Goal: Information Seeking & Learning: Find specific fact

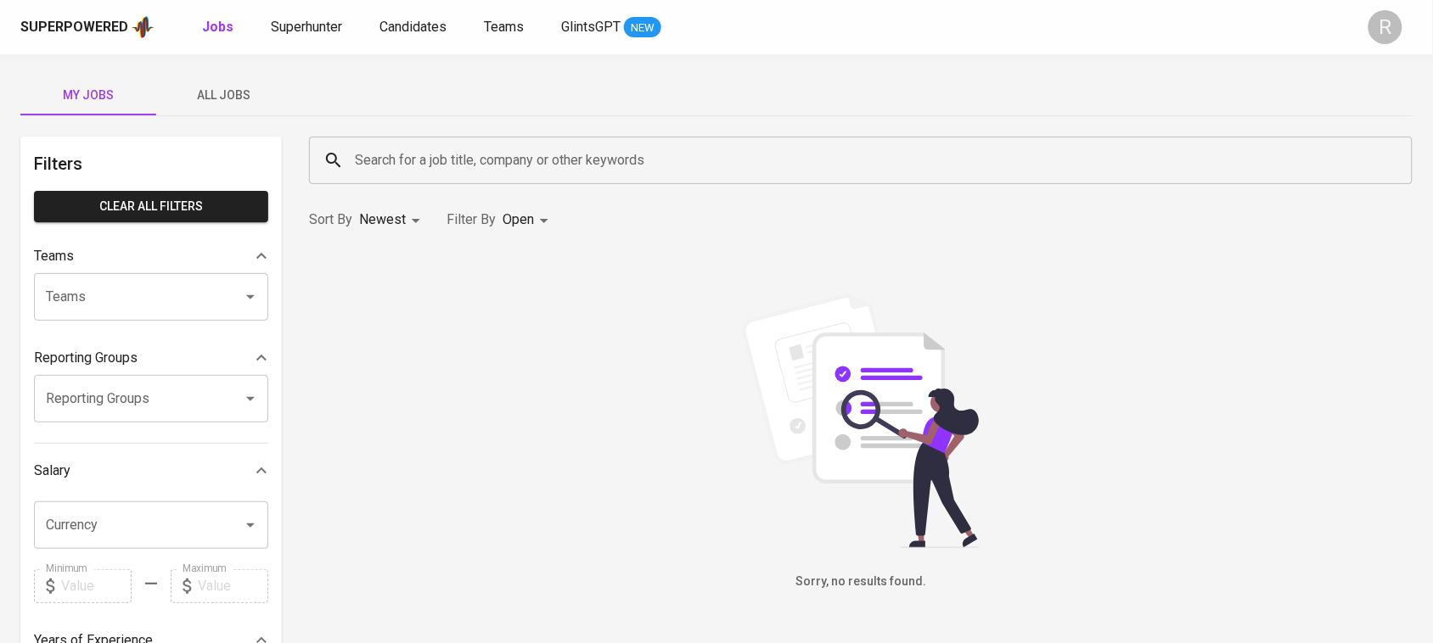
click at [645, 155] on input "Search for a job title, company or other keywords" at bounding box center [865, 160] width 1029 height 32
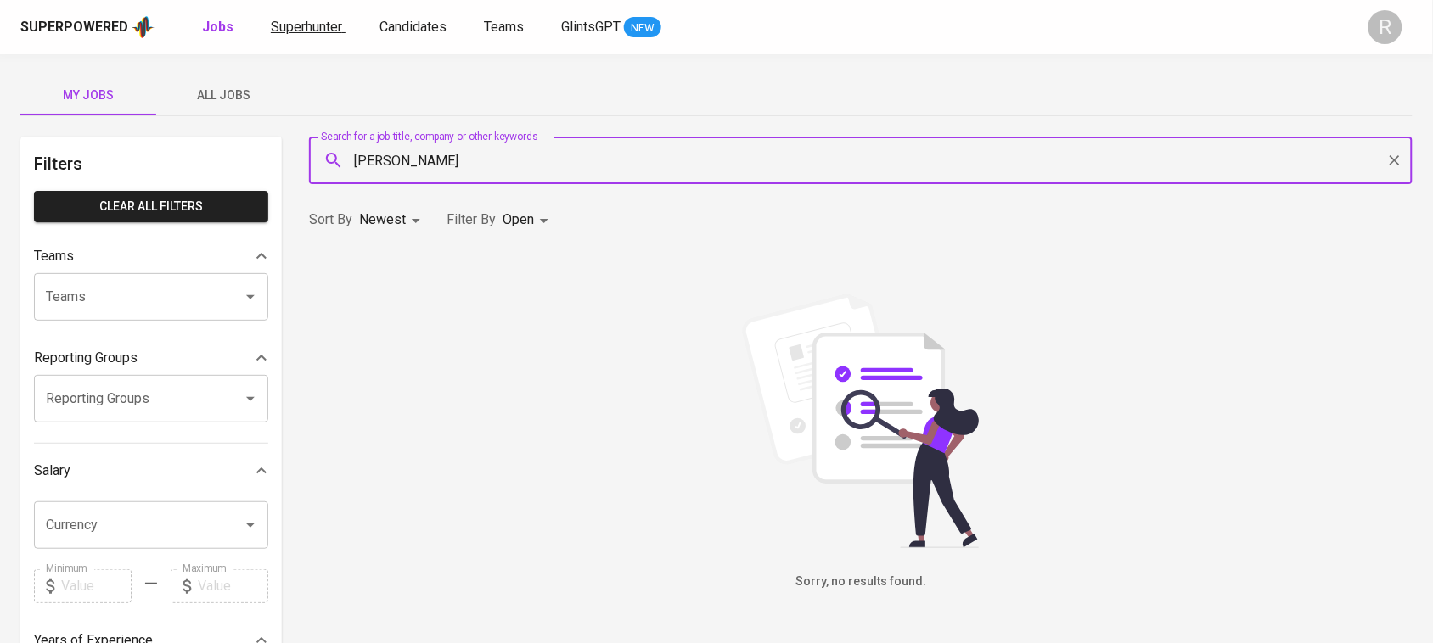
type input "[PERSON_NAME]"
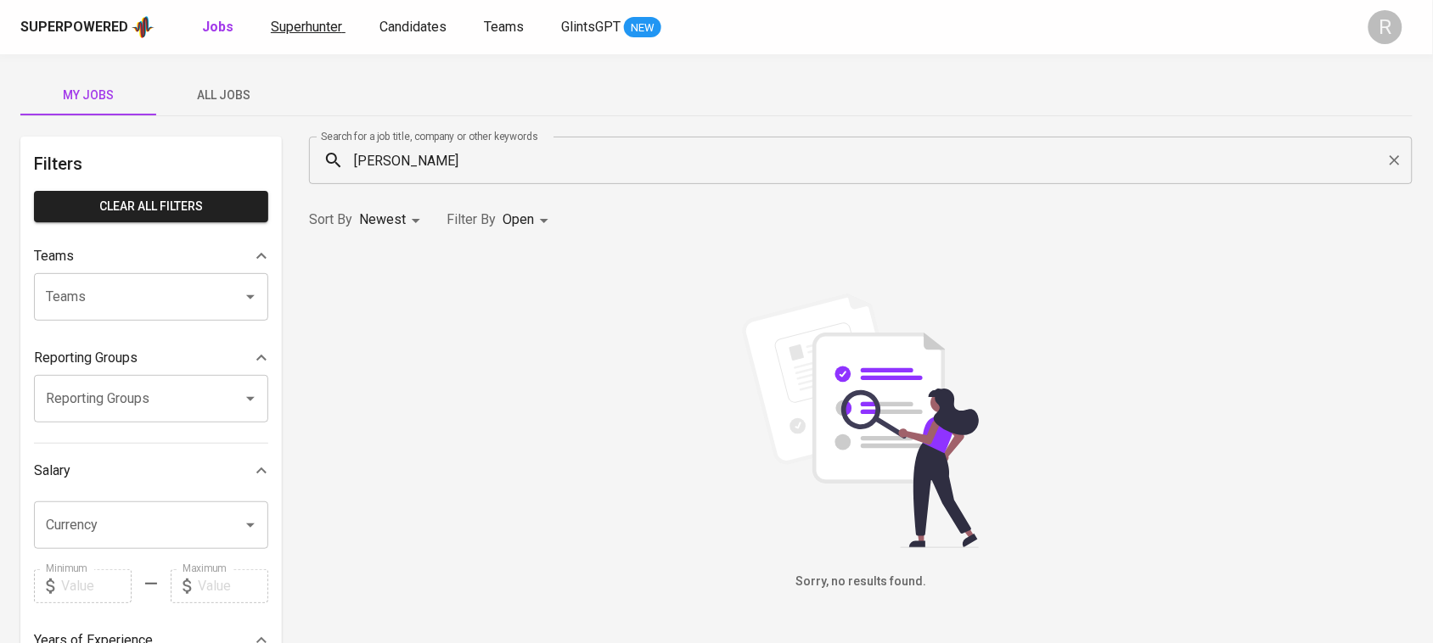
click at [303, 19] on span "Superhunter" at bounding box center [306, 27] width 71 height 16
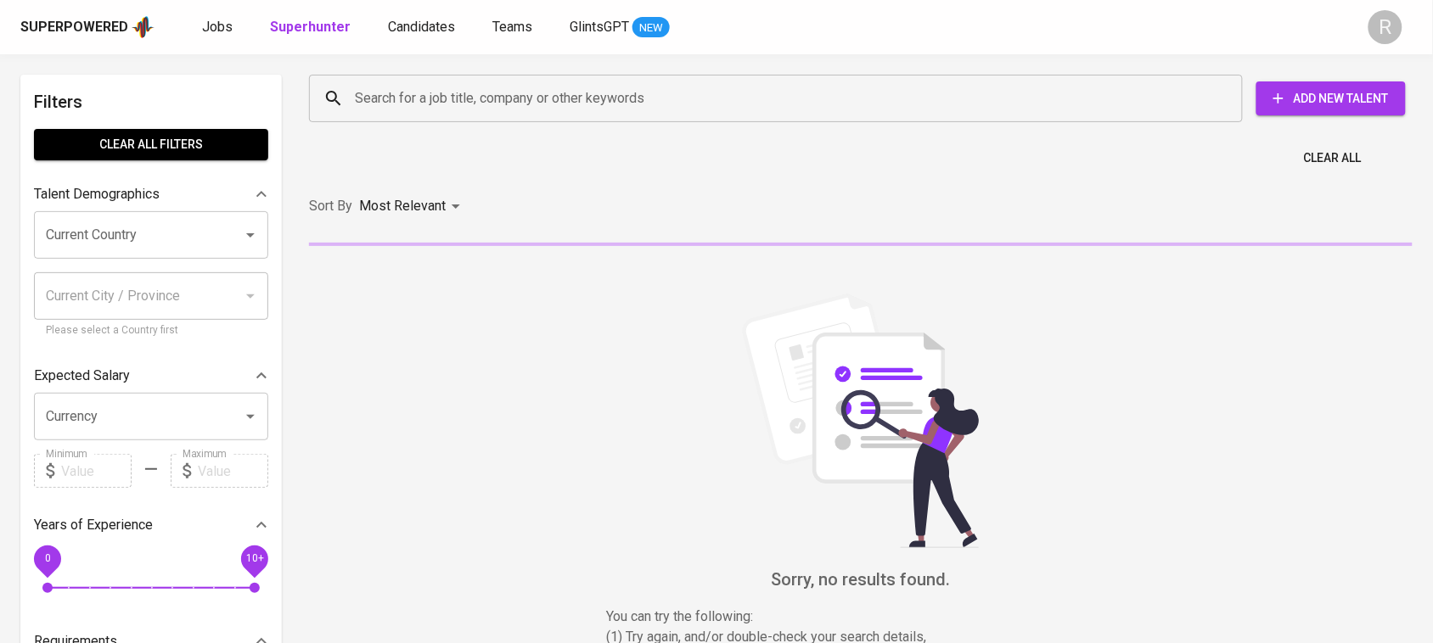
click at [669, 108] on input "Search for a job title, company or other keywords" at bounding box center [780, 98] width 859 height 32
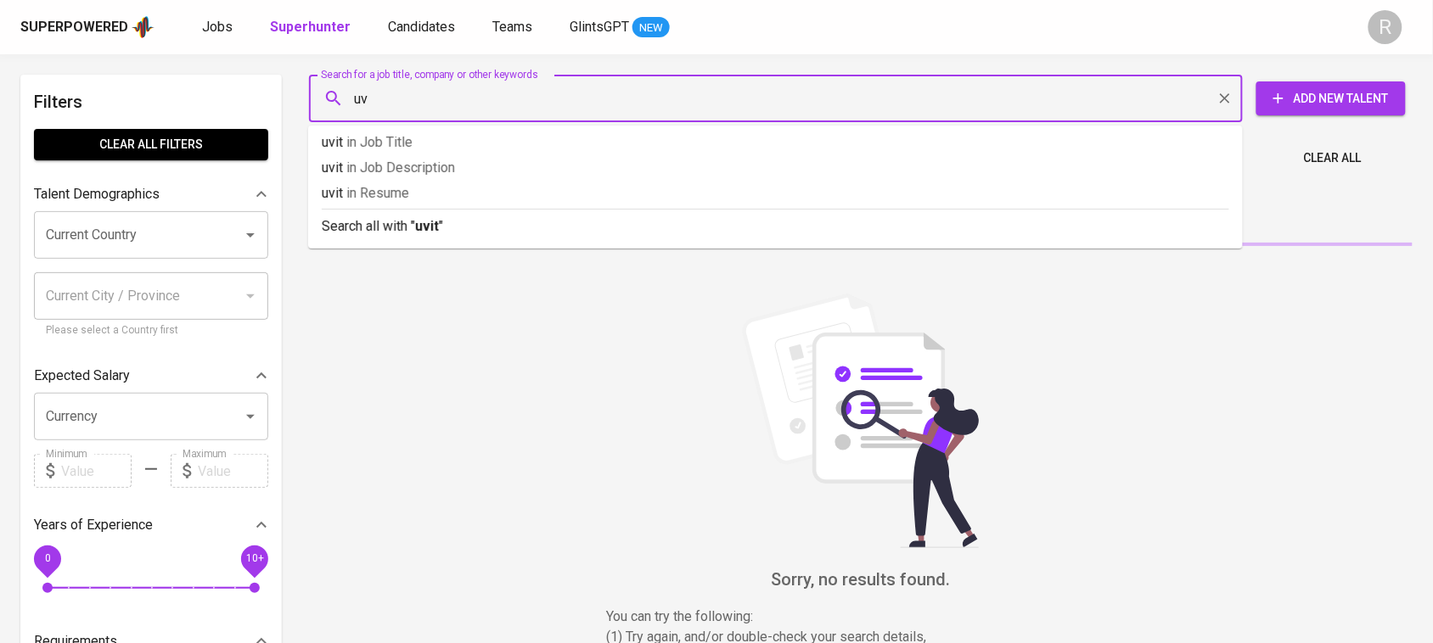
type input "u"
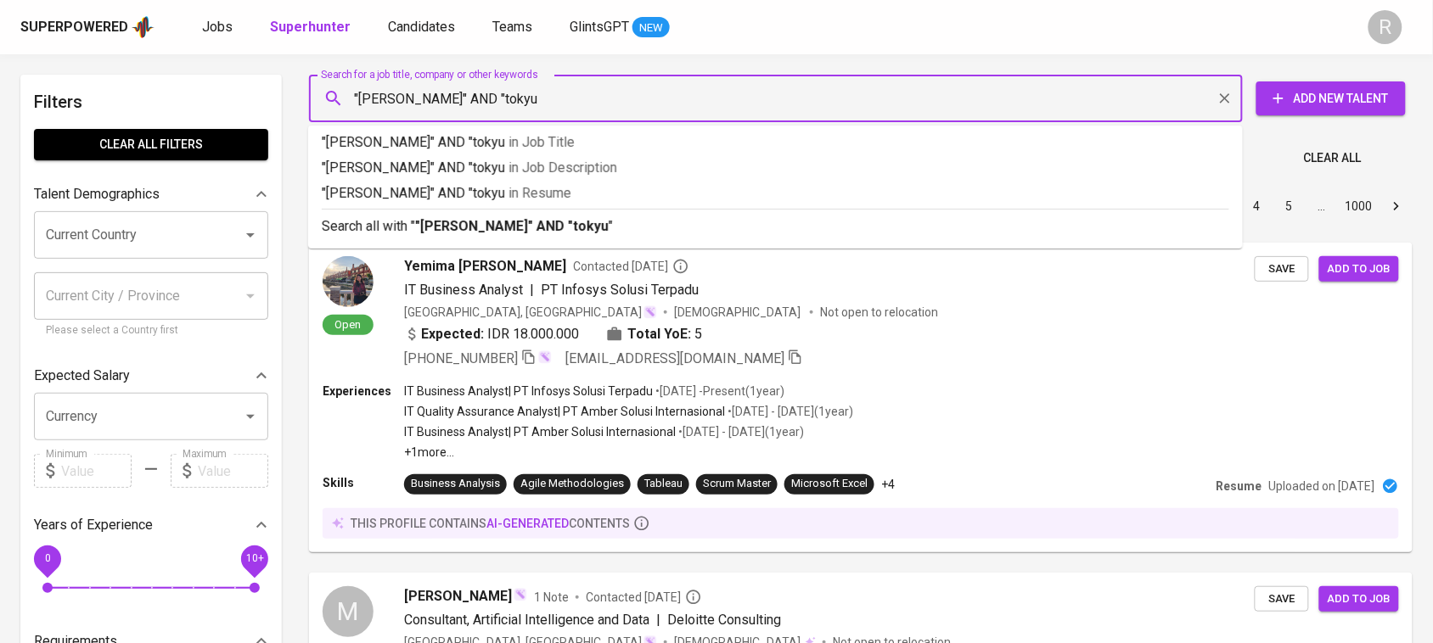
type input ""[PERSON_NAME]" AND "tokyu""
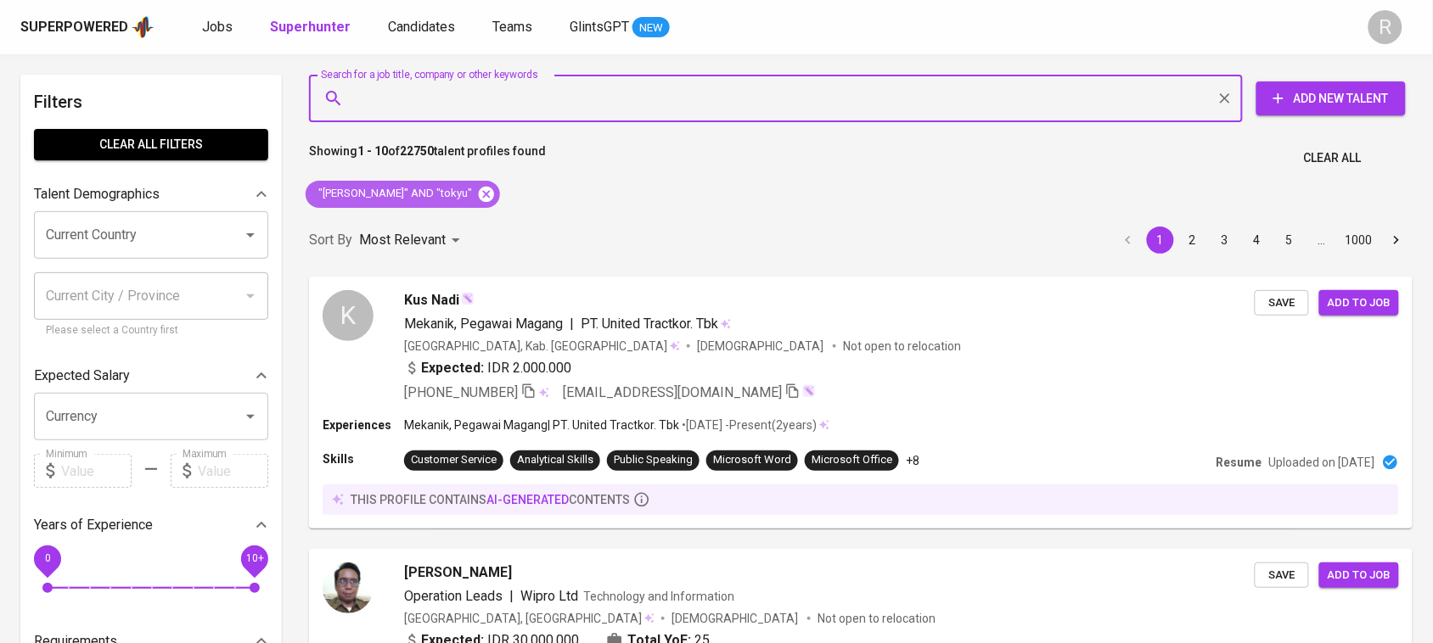
click at [479, 192] on icon at bounding box center [486, 193] width 15 height 15
drag, startPoint x: 477, startPoint y: 192, endPoint x: 757, endPoint y: 103, distance: 293.9
click at [477, 215] on div "Sort By Most Relevant MOST_RELEVANT 1 2 3 4 5 … 1000" at bounding box center [861, 241] width 1124 height 52
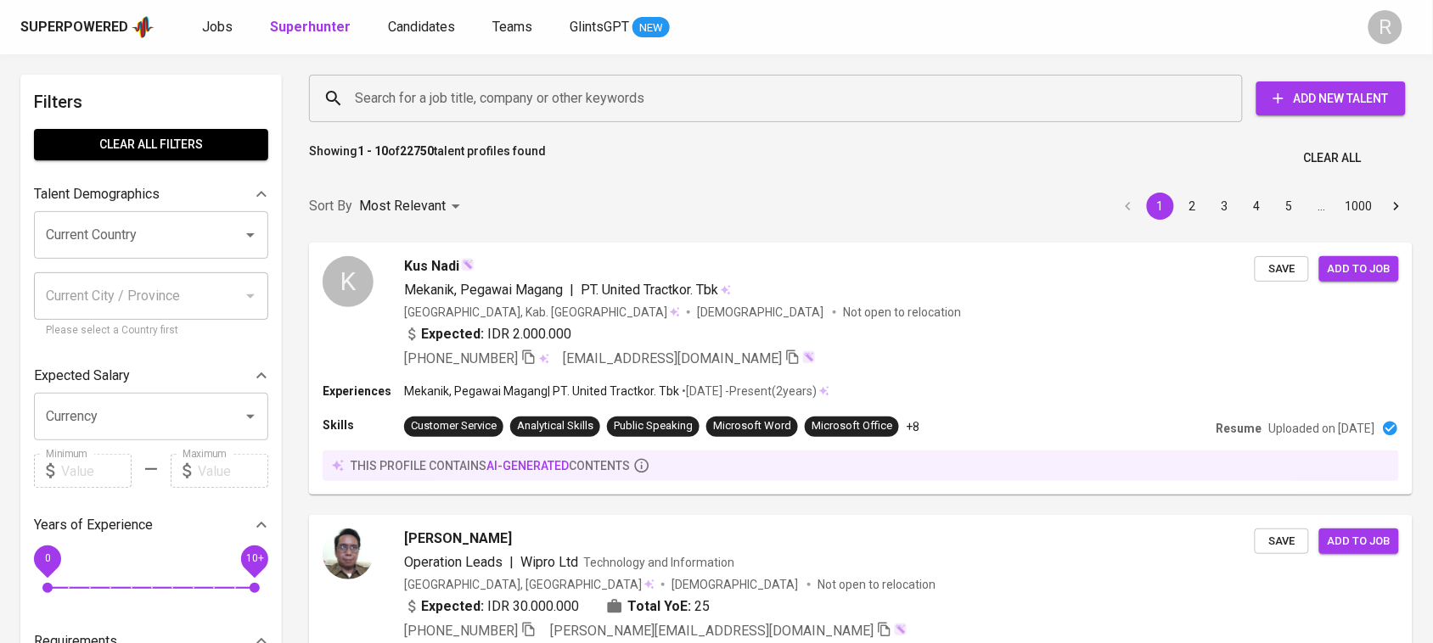
click at [851, 98] on input "Search for a job title, company or other keywords" at bounding box center [780, 98] width 859 height 32
click at [888, 104] on input "Search for a job title, company or other keywords" at bounding box center [780, 98] width 859 height 32
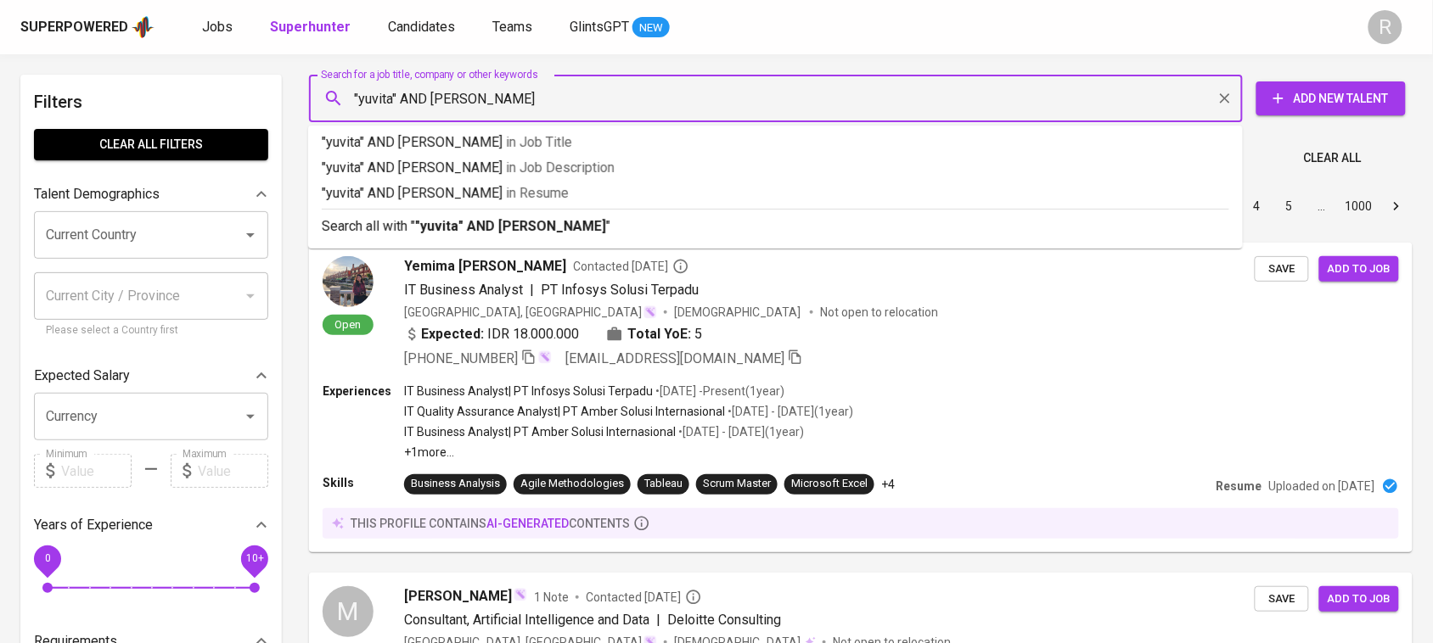
type input ""yuvita" AND tokyu""
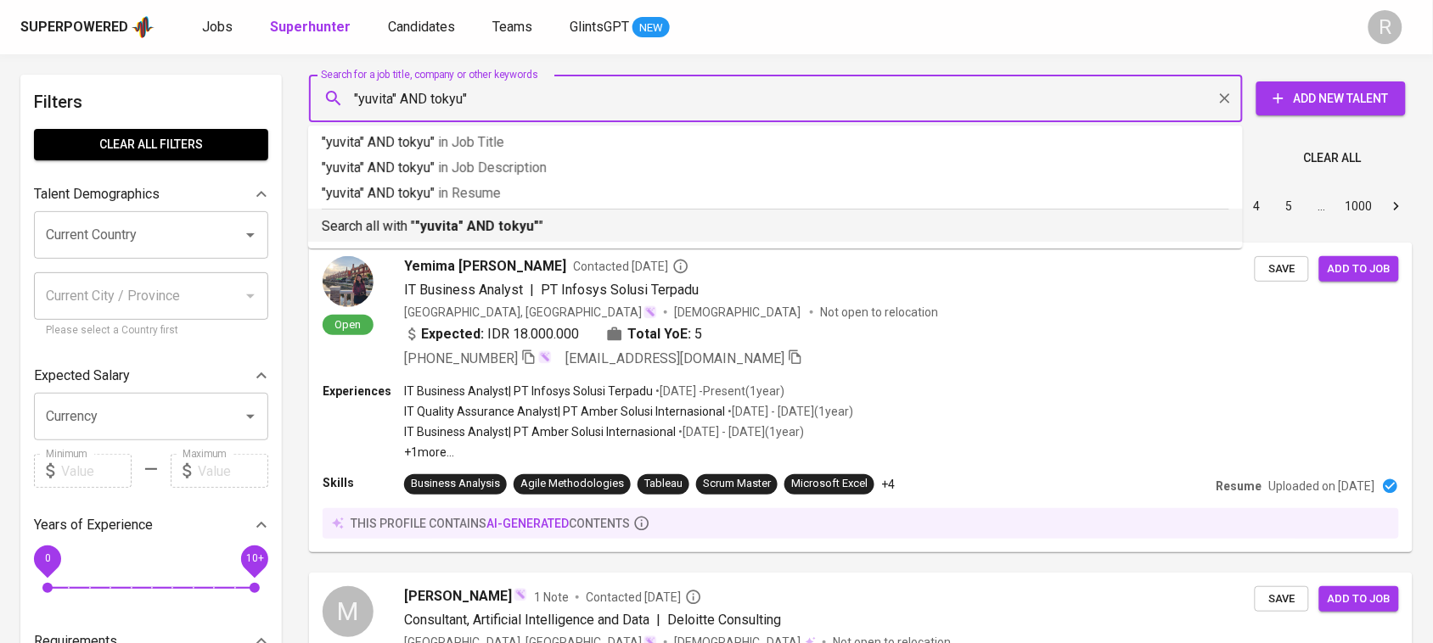
click at [969, 240] on li "Search all with " "yuvita" AND tokyu" "" at bounding box center [775, 225] width 935 height 33
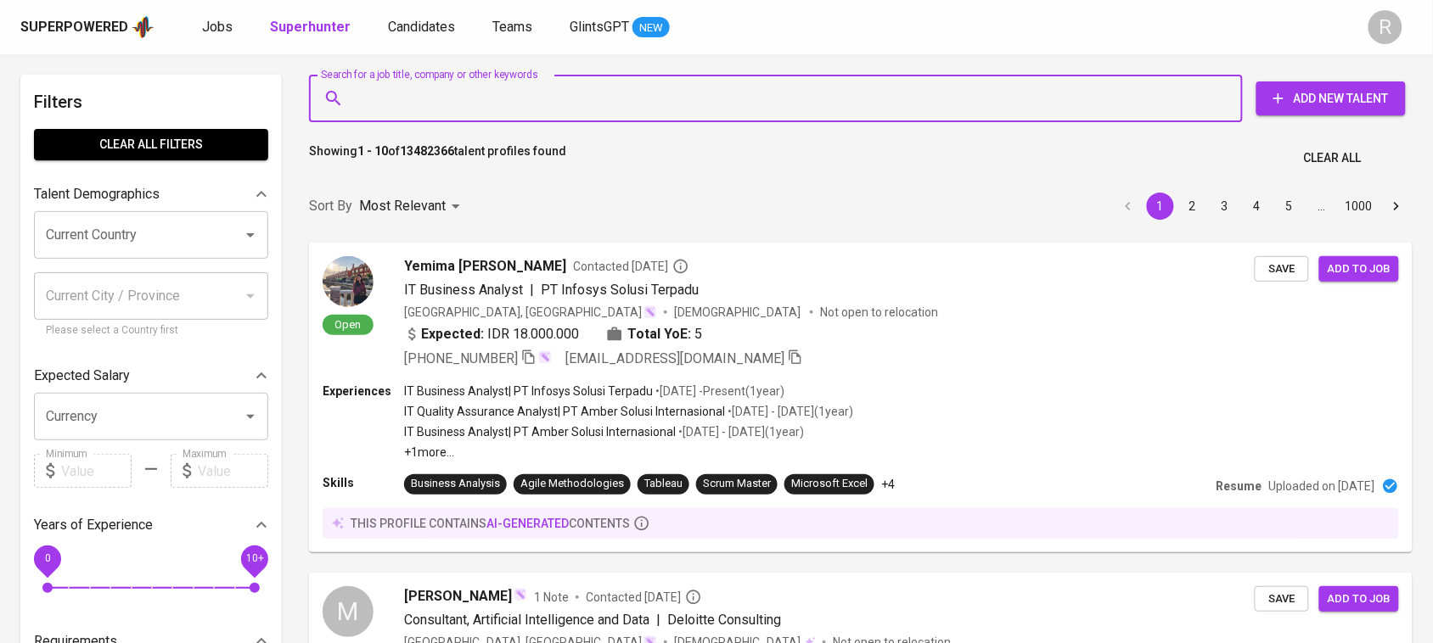
click at [664, 91] on input "Search for a job title, company or other keywords" at bounding box center [780, 98] width 859 height 32
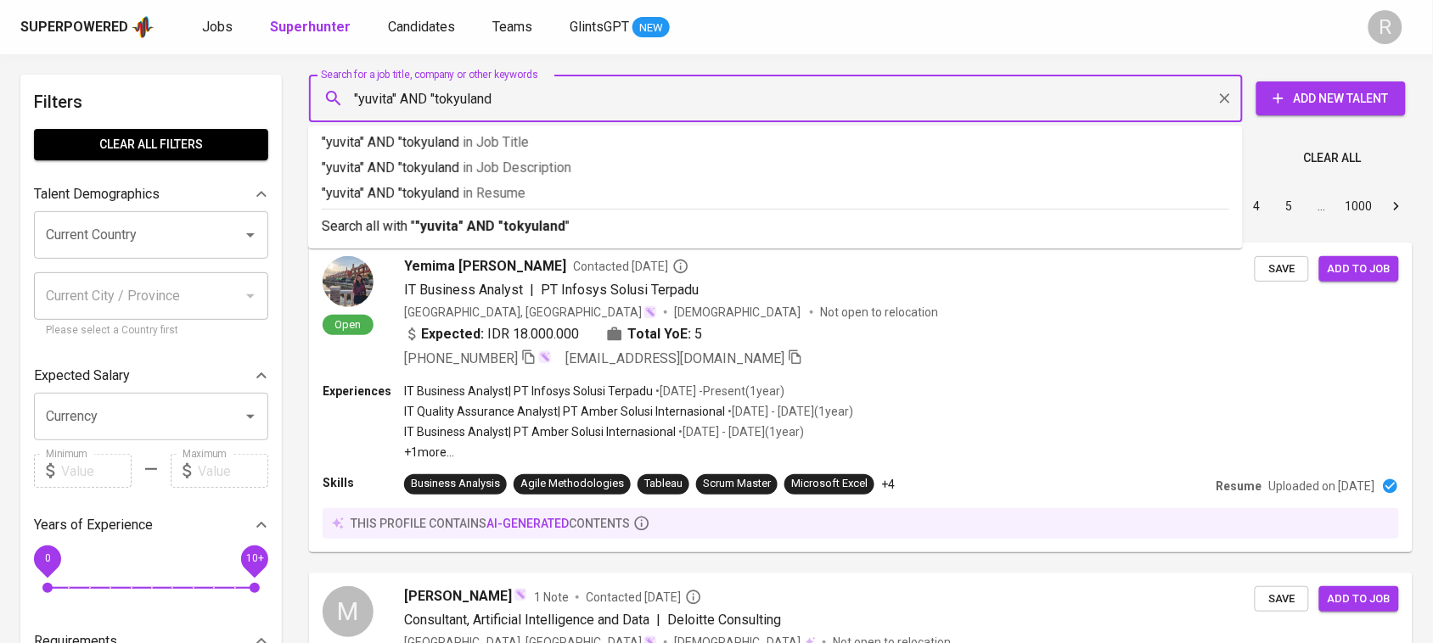
type input ""yuvita" AND "tokyuland""
click at [770, 226] on p "Search all with " "yuvita" AND "tokyuland" "" at bounding box center [775, 226] width 907 height 20
click at [860, 233] on div "Sort By Most Relevant MOST_RELEVANT 1 2 3 4 5 … 1000" at bounding box center [861, 207] width 1124 height 52
click at [765, 233] on div "Sort By Most Relevant MOST_RELEVANT 1 2 3 4 5 … 1000" at bounding box center [861, 207] width 1124 height 52
click at [600, 233] on div "Sort By Most Relevant MOST_RELEVANT 1 2 3 4 5 … 1000" at bounding box center [861, 207] width 1124 height 52
